Goal: Task Accomplishment & Management: Use online tool/utility

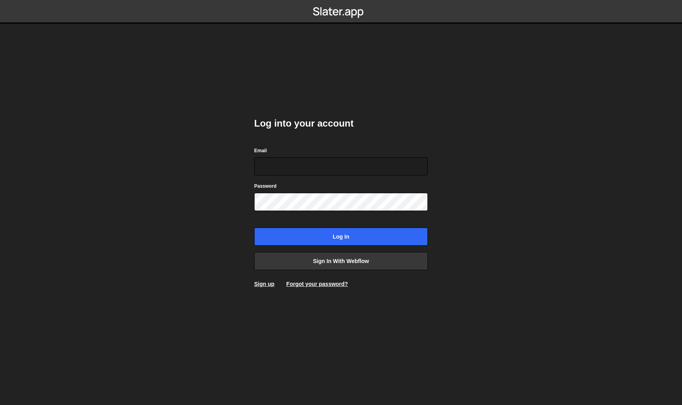
click at [501, 130] on body "Log into your account Email Password Log in Sign in with Webflow Sign up Forgot…" at bounding box center [341, 202] width 682 height 405
click at [295, 171] on input "Email" at bounding box center [341, 166] width 174 height 18
type input "info@dennissnellenberg.com"
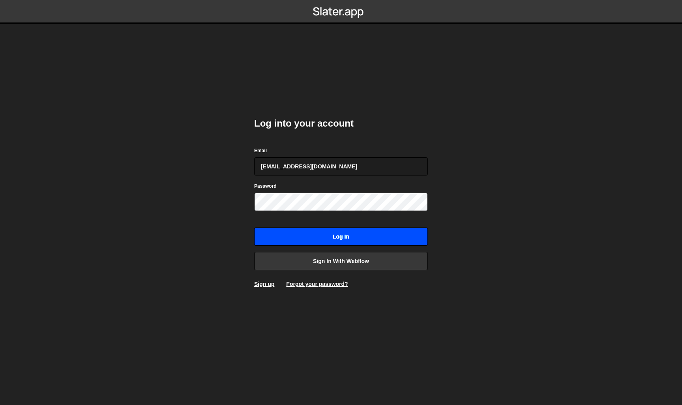
click at [362, 233] on input "Log in" at bounding box center [341, 237] width 174 height 18
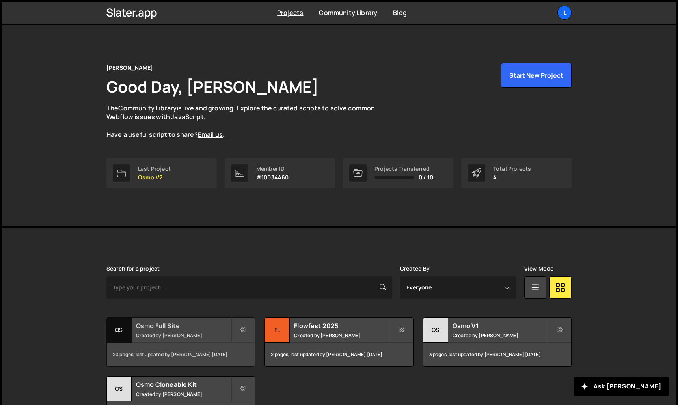
click at [218, 323] on h2 "Osmo Full Site" at bounding box center [183, 325] width 95 height 9
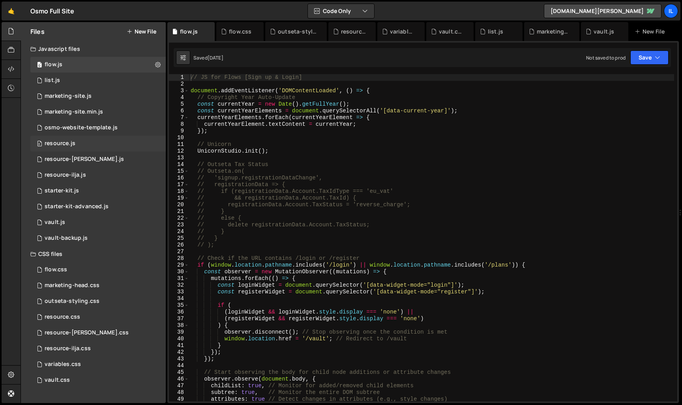
click at [112, 149] on div "0 resource.js 0" at bounding box center [97, 144] width 135 height 16
